Goal: Task Accomplishment & Management: Manage account settings

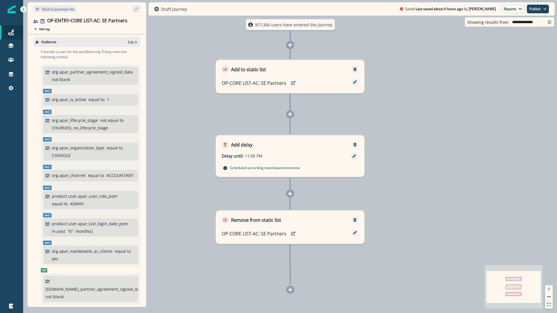
click at [54, 3] on div "Back to journeys list" at bounding box center [86, 8] width 119 height 13
click at [53, 10] on p "Back to journeys list" at bounding box center [58, 9] width 32 height 5
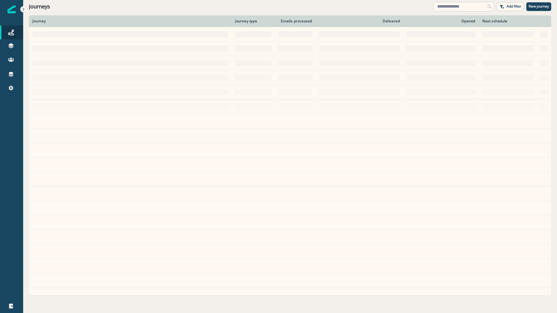
click at [459, 6] on input at bounding box center [463, 6] width 61 height 9
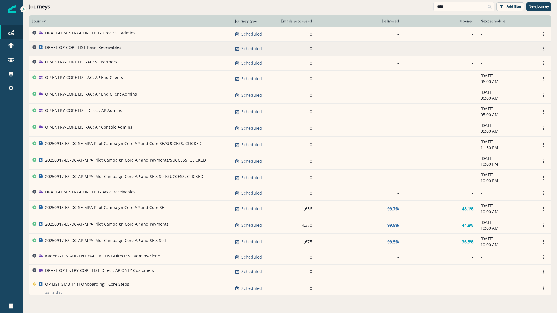
type input "****"
click at [91, 45] on p "DRAFT-OP-CORE LIST-Basic Receivables" at bounding box center [83, 48] width 76 height 6
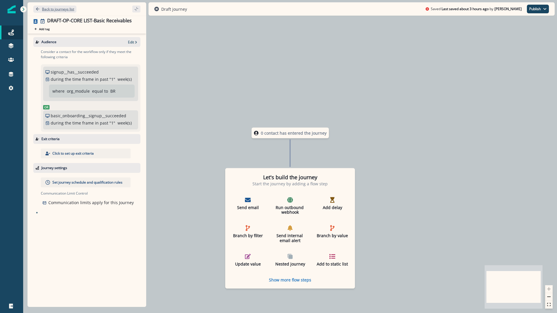
click at [43, 10] on p "Back to journeys list" at bounding box center [58, 9] width 32 height 5
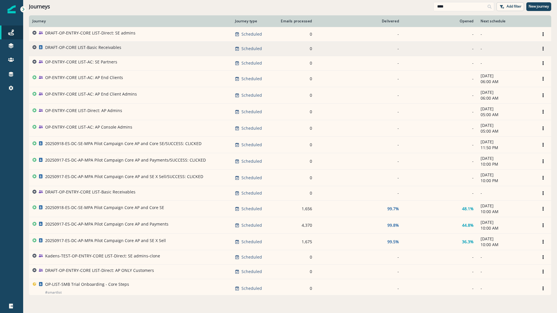
click at [88, 46] on p "DRAFT-OP-CORE LIST-Basic Receivables" at bounding box center [83, 48] width 76 height 6
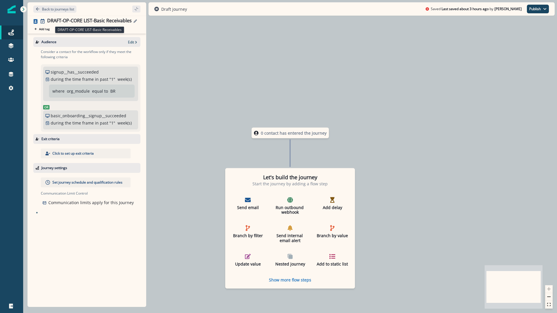
click at [103, 20] on div "DRAFT-OP-CORE LIST-Basic Receivables" at bounding box center [89, 21] width 84 height 6
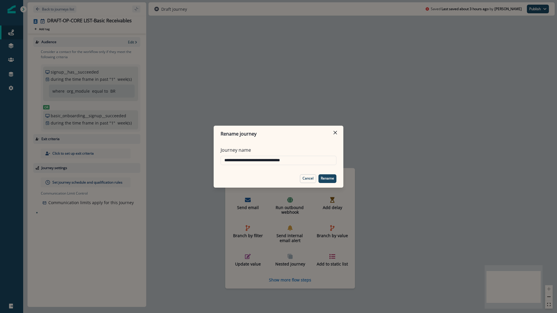
type input "**********"
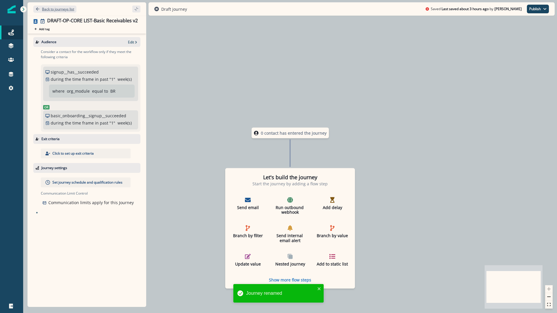
click at [54, 5] on button "Back to journeys list" at bounding box center [54, 8] width 43 height 7
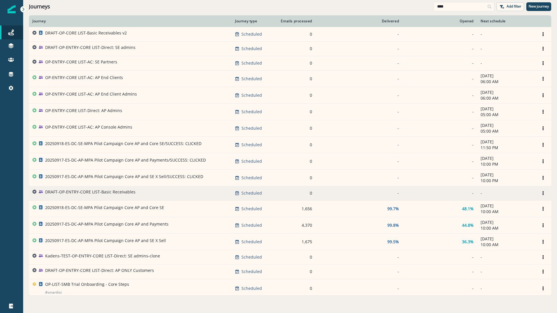
click at [97, 193] on p "DRAFT-OP-ENTRY-CORE LIST-Basic Receivables" at bounding box center [90, 192] width 90 height 6
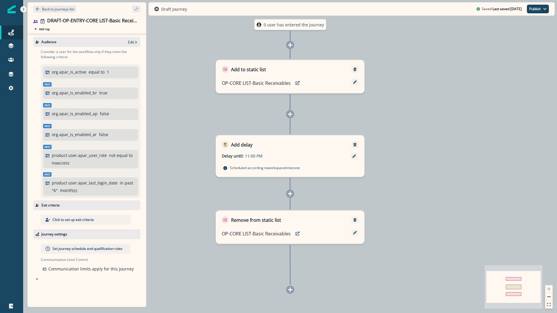
click at [79, 252] on div "Set journey schedule and qualification rules" at bounding box center [86, 249] width 90 height 10
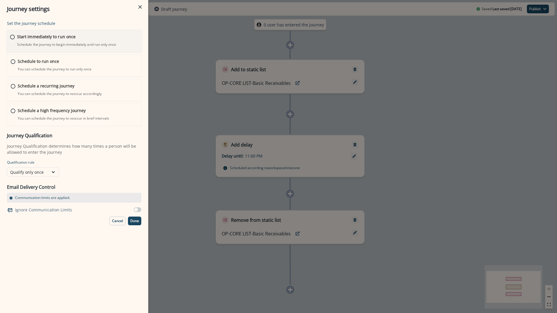
click at [65, 41] on div "Start immediately to run once Schedule the journey to begin immediately and run…" at bounding box center [77, 41] width 121 height 14
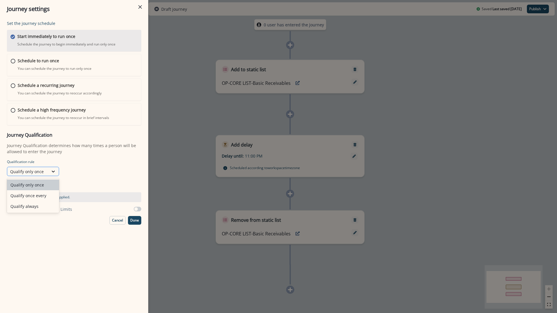
click at [40, 174] on div "Qualify only once" at bounding box center [27, 171] width 35 height 6
drag, startPoint x: 189, startPoint y: 71, endPoint x: 186, endPoint y: 56, distance: 15.3
click at [189, 69] on div "Journey settings Set the journey schedule Start immediately to run once Schedul…" at bounding box center [278, 156] width 557 height 313
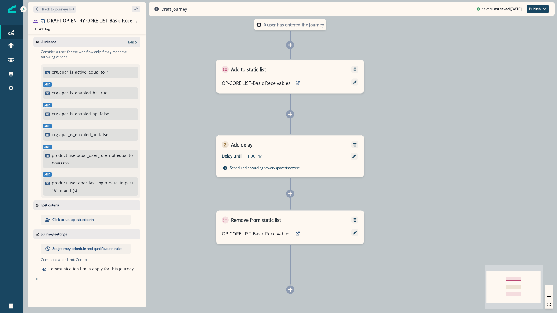
click at [64, 9] on p "Back to journeys list" at bounding box center [58, 9] width 32 height 5
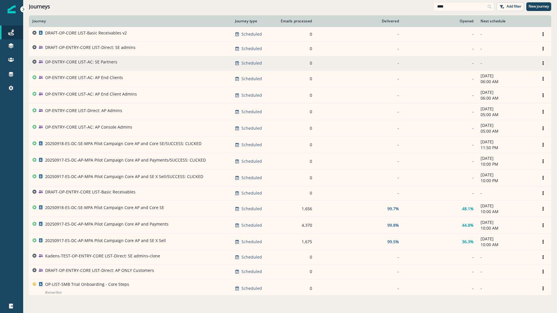
click at [95, 63] on p "OP-ENTRY-CORE LIST-AC: SE Partners" at bounding box center [81, 62] width 72 height 6
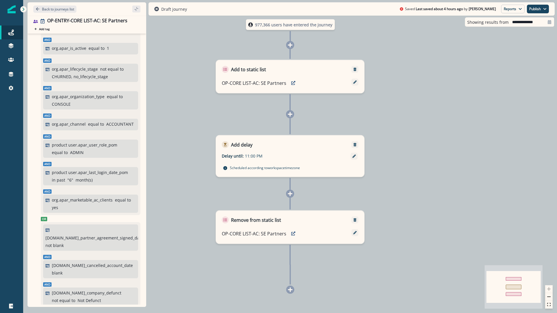
scroll to position [231, 0]
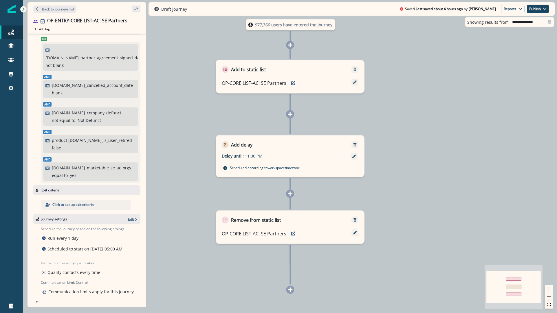
click at [46, 8] on p "Back to journeys list" at bounding box center [58, 9] width 32 height 5
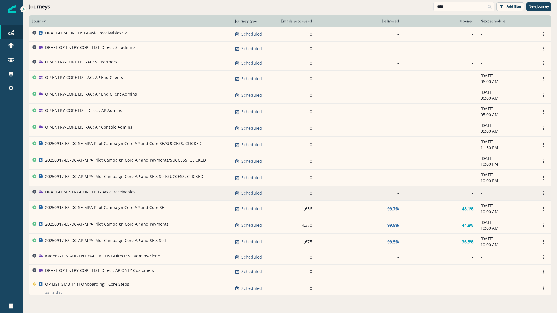
click at [83, 193] on p "DRAFT-OP-ENTRY-CORE LIST-Basic Receivables" at bounding box center [90, 192] width 90 height 6
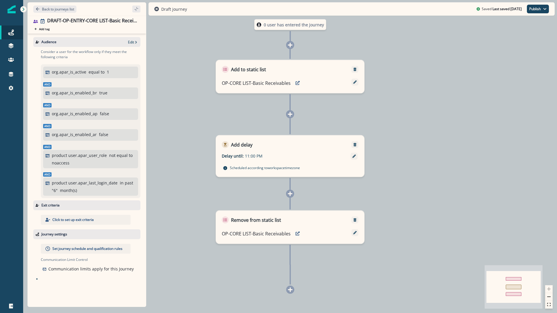
click at [100, 251] on div "Set journey schedule and qualification rules" at bounding box center [86, 249] width 90 height 10
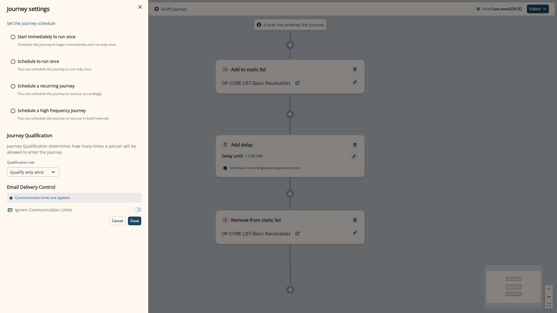
click at [38, 176] on div "Qualify only once" at bounding box center [33, 171] width 52 height 9
click at [33, 209] on div "Qualify always" at bounding box center [33, 206] width 52 height 11
click at [133, 222] on p "Done" at bounding box center [134, 221] width 9 height 4
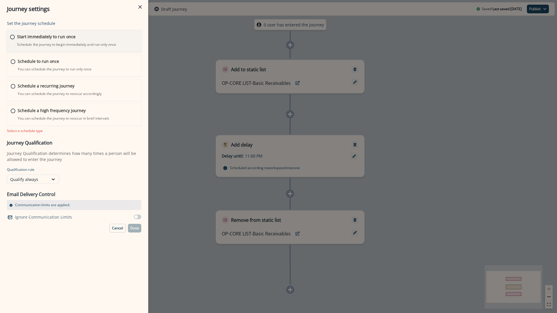
click at [43, 37] on p "Start immediately to run once" at bounding box center [46, 37] width 58 height 6
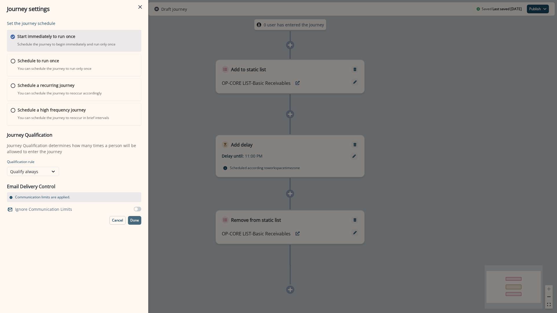
click at [133, 222] on button "Done" at bounding box center [134, 220] width 13 height 9
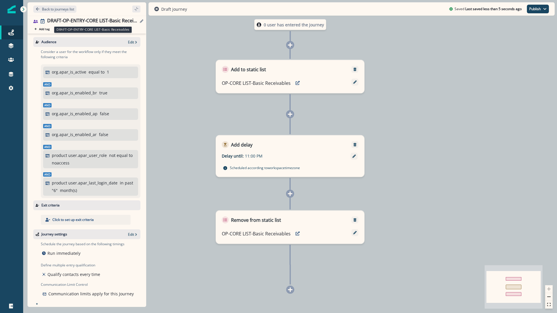
click at [60, 20] on div "DRAFT-OP-ENTRY-CORE LIST-Basic Receivables" at bounding box center [92, 21] width 91 height 6
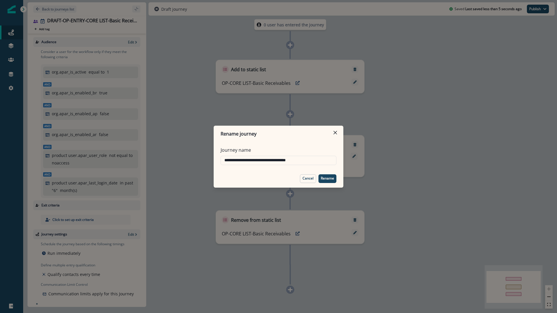
drag, startPoint x: 238, startPoint y: 160, endPoint x: 194, endPoint y: 154, distance: 44.4
click at [196, 157] on div "**********" at bounding box center [278, 156] width 557 height 313
type input "**********"
click at [334, 179] on button "Rename" at bounding box center [327, 178] width 18 height 9
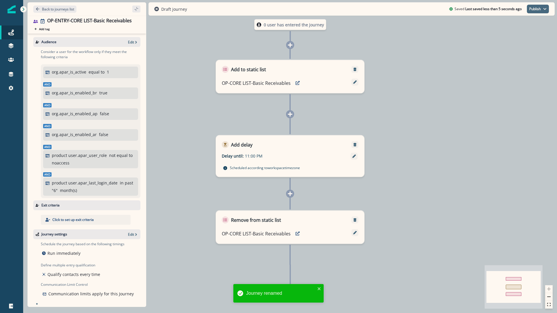
click at [543, 11] on button "Publish" at bounding box center [537, 9] width 22 height 9
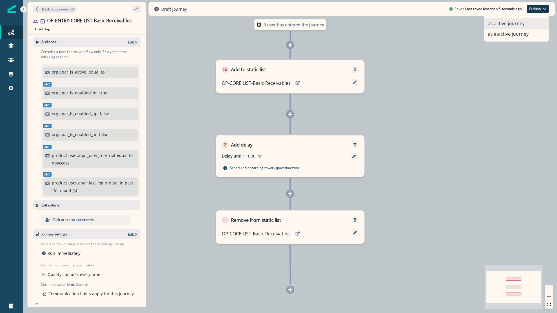
click at [521, 26] on button "as active journey" at bounding box center [516, 23] width 64 height 10
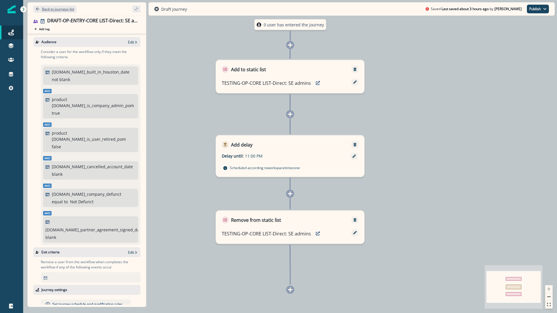
click at [64, 9] on p "Back to journeys list" at bounding box center [58, 9] width 32 height 5
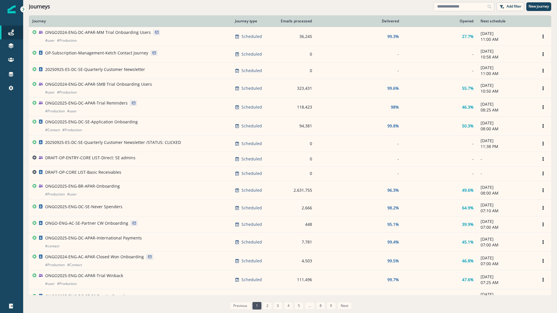
click at [440, 9] on input at bounding box center [463, 6] width 61 height 9
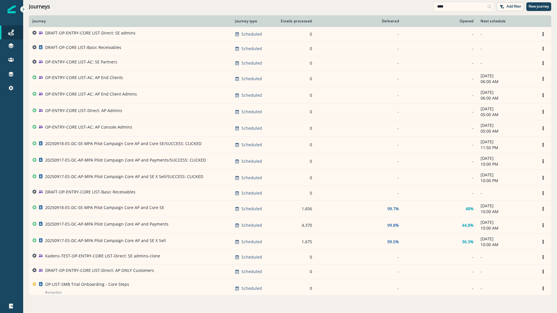
type input "****"
